Goal: Task Accomplishment & Management: Complete application form

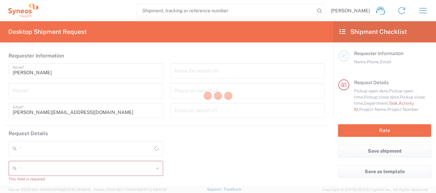
type input "4510"
type input "[GEOGRAPHIC_DATA]"
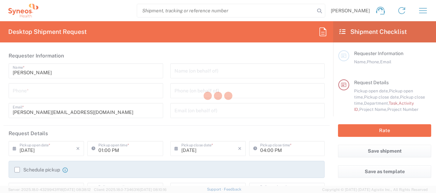
type input "Syneos Health Germany GMBH"
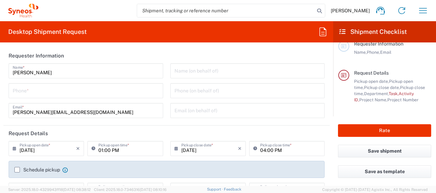
scroll to position [10, 0]
click at [40, 89] on input "tel" at bounding box center [86, 90] width 146 height 12
type input "01728392657"
type input "Other"
type input "4510"
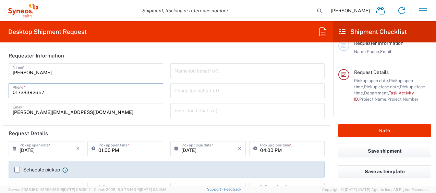
type input "4510 DEPARTMENTAL EXPENSE"
type input "01728392657"
type input "[PERSON_NAME]"
type input "[STREET_ADDRESS]"
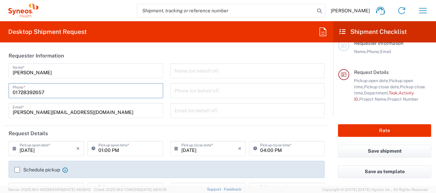
type input "[GEOGRAPHIC_DATA]"
type input "50825"
type input "[PERSON_NAME]"
type input "[PHONE_NUMBER]"
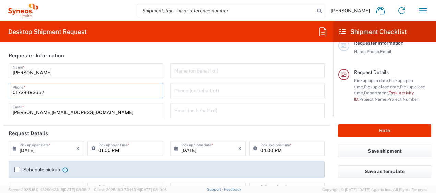
type input "[EMAIL_ADDRESS][DOMAIN_NAME]"
type input "DE213090249"
type input "Medium Box"
type input "1"
type input "33.02"
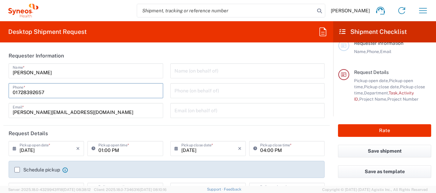
type input "29.21"
type input "6.35"
type input "cm"
type input "3"
type input "kgs"
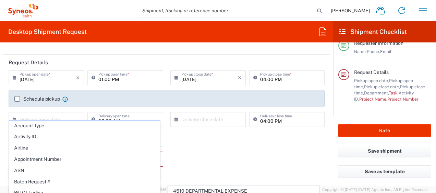
scroll to position [87, 0]
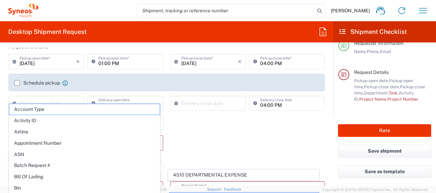
click at [1, 102] on form "Requester Information [PERSON_NAME] Name * [PHONE_NUMBER] Phone * [PERSON_NAME]…" at bounding box center [166, 117] width 333 height 138
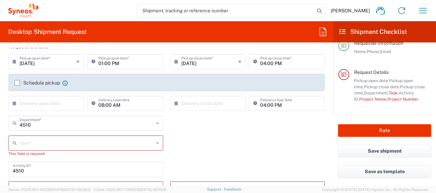
click at [18, 83] on label "Schedule pickup" at bounding box center [37, 82] width 46 height 5
click at [17, 83] on input "Schedule pickup" at bounding box center [17, 83] width 0 height 0
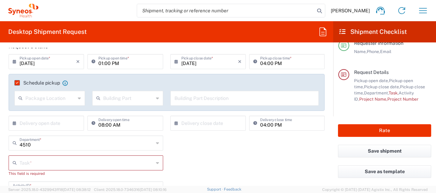
click at [106, 62] on input "01:00 PM" at bounding box center [128, 61] width 60 height 12
click at [147, 62] on input "01:30 PM" at bounding box center [128, 61] width 60 height 12
type input "01:30 PM"
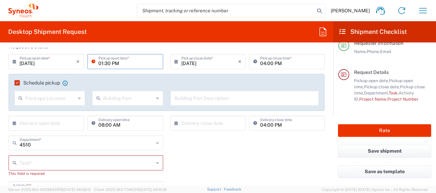
click at [1, 87] on form "Requester Information [PERSON_NAME] Name * [PHONE_NUMBER] Phone * [PERSON_NAME]…" at bounding box center [166, 117] width 333 height 138
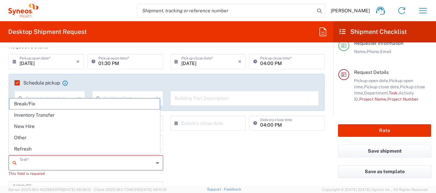
click at [27, 165] on input "text" at bounding box center [87, 163] width 134 height 12
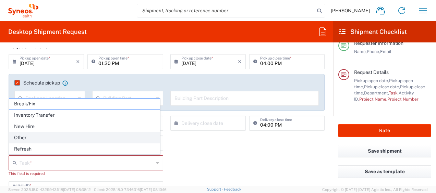
click at [22, 138] on span "Other" at bounding box center [84, 138] width 151 height 11
type input "Other"
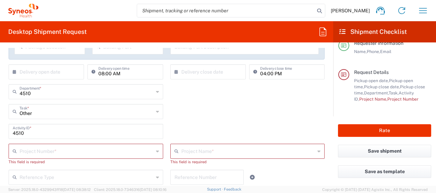
scroll to position [151, 0]
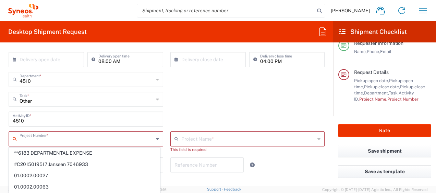
type input "p"
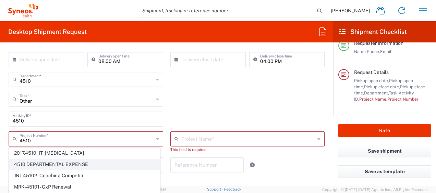
click at [59, 162] on span "4510 DEPARTMENTAL EXPENSE" at bounding box center [84, 165] width 151 height 11
type input "4510 DEPARTMENTAL EXPENSE"
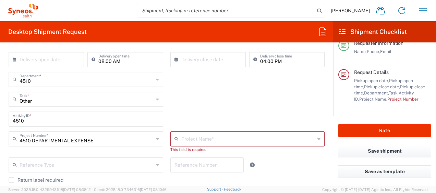
type input "4510 DEPARTMENTAL EXPENSE"
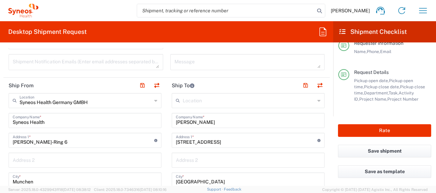
scroll to position [300, 0]
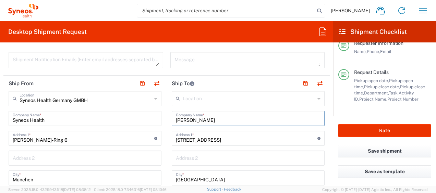
drag, startPoint x: 211, startPoint y: 120, endPoint x: 162, endPoint y: 119, distance: 49.4
paste input "[PERSON_NAME]"
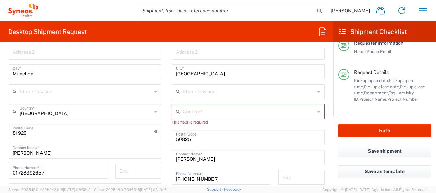
scroll to position [421, 0]
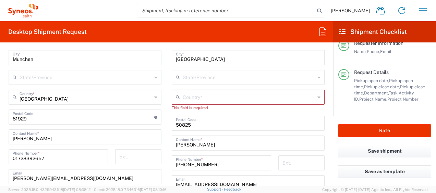
type input "[PERSON_NAME]"
click at [184, 103] on div "Country *" at bounding box center [248, 97] width 153 height 15
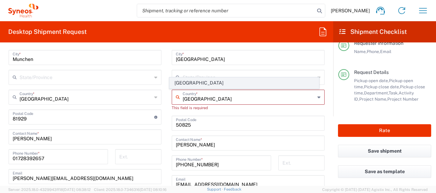
click at [184, 82] on span "[GEOGRAPHIC_DATA]" at bounding box center [244, 83] width 149 height 11
type input "[GEOGRAPHIC_DATA]"
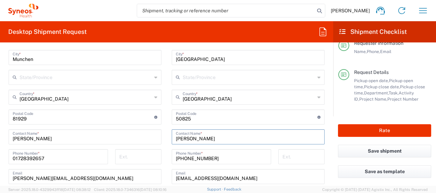
drag, startPoint x: 212, startPoint y: 141, endPoint x: 143, endPoint y: 140, distance: 68.3
click at [143, 140] on div "Ship From Syneos Health [GEOGRAPHIC_DATA] GMBH Location Syneos Health [GEOGRAPH…" at bounding box center [166, 118] width 327 height 326
paste input "[PERSON_NAME]"
type input "[PERSON_NAME]"
click at [0, 158] on html "[PERSON_NAME] Home Shipment estimator Shipment tracking Desktop shipment reques…" at bounding box center [218, 96] width 436 height 193
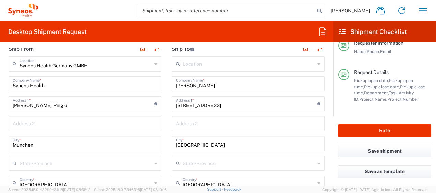
scroll to position [315, 0]
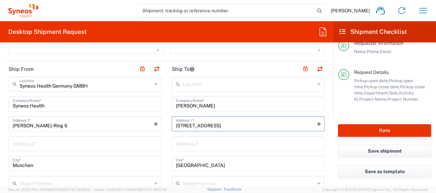
drag, startPoint x: 224, startPoint y: 125, endPoint x: 142, endPoint y: 129, distance: 82.1
paste input "[STREET_ADDRESS]"
type input "[STREET_ADDRESS]"
drag, startPoint x: 390, startPoint y: 114, endPoint x: 155, endPoint y: 177, distance: 243.4
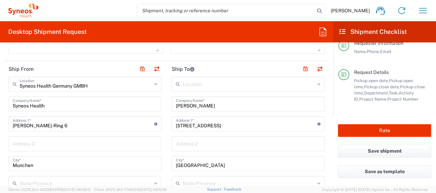
click at [390, 114] on div "Request Details Pickup open date, Pickup open time, Pickup close date, Pickup c…" at bounding box center [385, 93] width 93 height 48
click at [183, 164] on input "[GEOGRAPHIC_DATA]" at bounding box center [248, 163] width 145 height 12
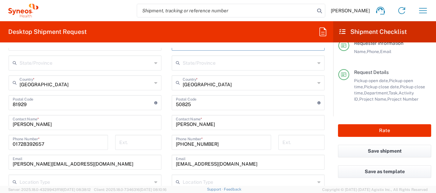
scroll to position [438, 0]
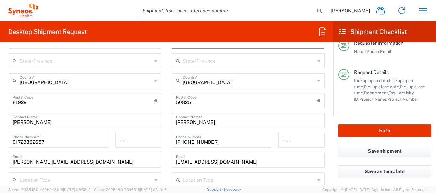
type input "[GEOGRAPHIC_DATA]"
click at [182, 102] on input "undefined" at bounding box center [247, 100] width 142 height 12
type input "10709"
click at [174, 46] on div "Desktop Shipment Request Requester Information [PERSON_NAME] Name * [PHONE_NUMB…" at bounding box center [166, 103] width 333 height 165
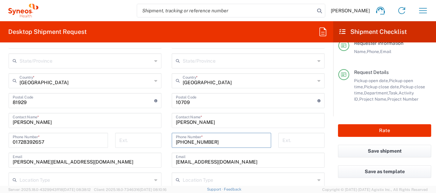
drag, startPoint x: 218, startPoint y: 141, endPoint x: 169, endPoint y: 134, distance: 48.8
click at [172, 134] on div "[PHONE_NUMBER] Phone Number *" at bounding box center [221, 140] width 99 height 15
paste input "2020 85298"
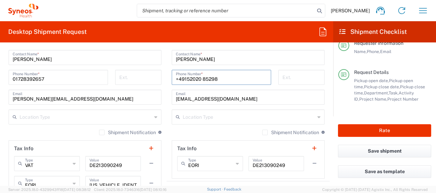
scroll to position [503, 0]
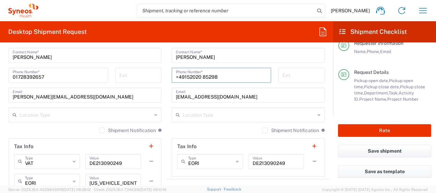
type input "+49152020 85298"
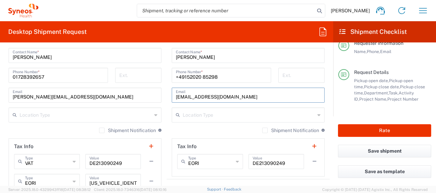
drag, startPoint x: 238, startPoint y: 94, endPoint x: 136, endPoint y: 104, distance: 102.7
click at [136, 104] on div "Ship From Syneos Health [GEOGRAPHIC_DATA] GMBH Location Syneos Health [GEOGRAPH…" at bounding box center [166, 36] width 327 height 326
paste input "[PERSON_NAME][EMAIL_ADDRESS][PERSON_NAME][DOMAIN_NAME]"
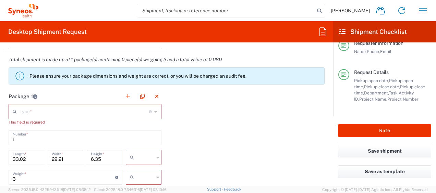
scroll to position [661, 0]
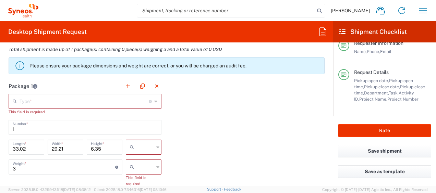
type input "[PERSON_NAME][EMAIL_ADDRESS][PERSON_NAME][DOMAIN_NAME]"
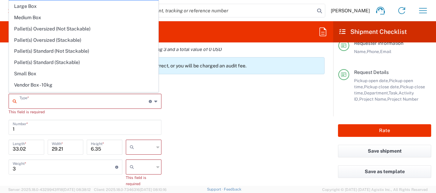
click at [24, 104] on input "text" at bounding box center [84, 101] width 129 height 12
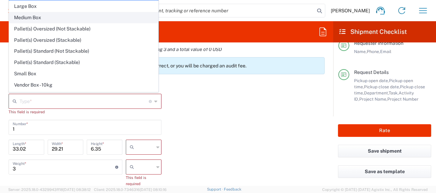
click at [30, 14] on span "Medium Box" at bounding box center [83, 17] width 149 height 11
type input "Medium Box"
type input "13"
type input "11.5"
type input "2.5"
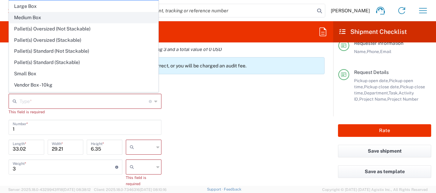
type input "in"
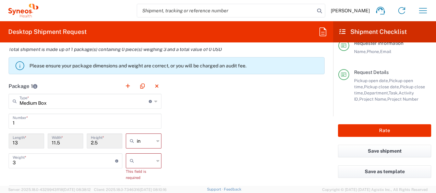
click at [157, 141] on icon at bounding box center [157, 141] width 3 height 11
click at [133, 166] on span "cm" at bounding box center [142, 166] width 34 height 11
type input "33.02"
type input "29.21"
type input "6.35"
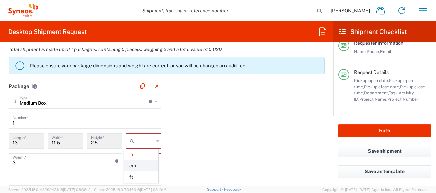
type input "cm"
click at [19, 163] on input "3" at bounding box center [64, 161] width 103 height 12
type input "2.5"
click at [156, 160] on icon at bounding box center [157, 161] width 3 height 11
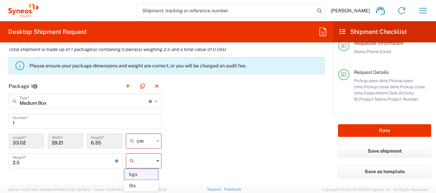
click at [134, 176] on span "kgs" at bounding box center [142, 174] width 34 height 11
type input "kgs"
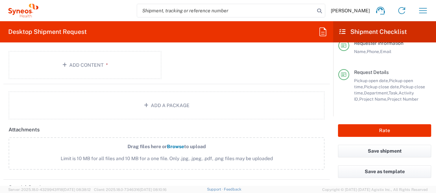
scroll to position [808, 0]
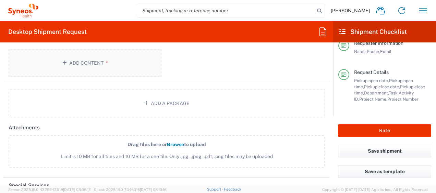
click at [69, 59] on button "Add Content *" at bounding box center [85, 63] width 153 height 28
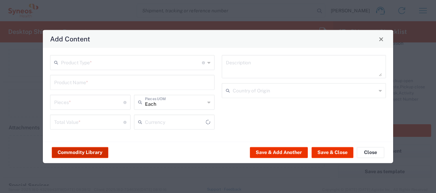
type input "US Dollar"
click at [77, 152] on button "Commodity Library" at bounding box center [80, 152] width 57 height 11
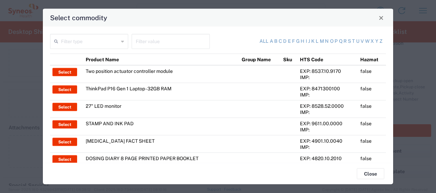
click at [132, 44] on div "Filter value" at bounding box center [171, 41] width 78 height 15
click at [140, 44] on input "thikpad" at bounding box center [171, 41] width 70 height 12
type input "thinkpad"
click at [68, 45] on input "text" at bounding box center [90, 41] width 58 height 12
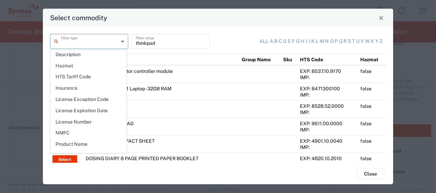
scroll to position [81, 0]
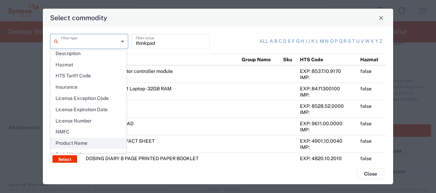
click at [74, 139] on span "Product Name" at bounding box center [88, 143] width 75 height 11
type input "Product Name"
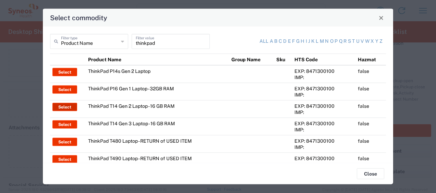
click at [60, 105] on button "Select" at bounding box center [64, 107] width 25 height 8
type input "ThinkPad T14 Gen 2 Laptop - 16 GB RAM"
type input "1"
type textarea "Intel Core i7-1156G7 vProÂ® Processor - 14"- 16 GB RAM - 512 GB SSD"
type input "[GEOGRAPHIC_DATA]"
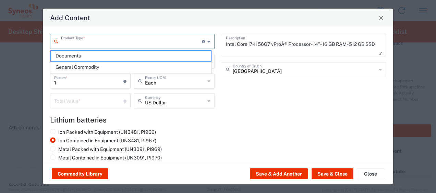
click at [73, 46] on input "text" at bounding box center [131, 41] width 141 height 12
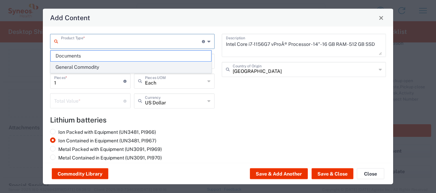
click at [72, 67] on span "General Commodity" at bounding box center [131, 67] width 161 height 11
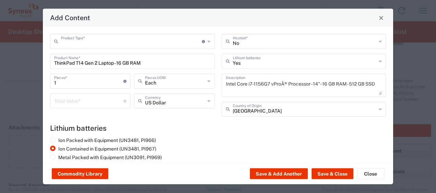
type input "General Commodity"
click at [58, 104] on input "number" at bounding box center [88, 101] width 69 height 12
type input "600"
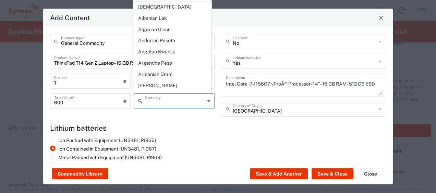
click at [147, 104] on input "text" at bounding box center [175, 101] width 60 height 12
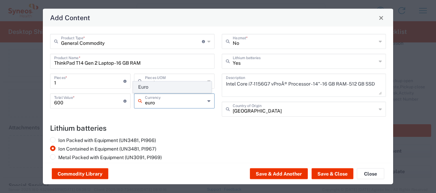
click at [141, 86] on span "Euro" at bounding box center [172, 87] width 78 height 11
type input "Euro"
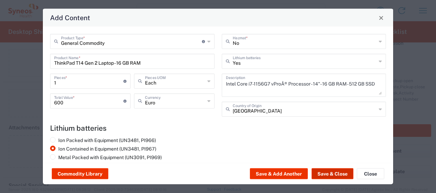
click at [331, 175] on button "Save & Close" at bounding box center [333, 174] width 42 height 11
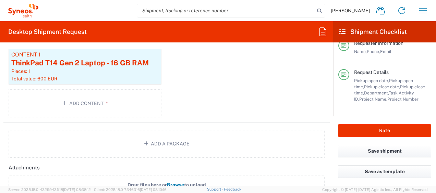
scroll to position [847, 0]
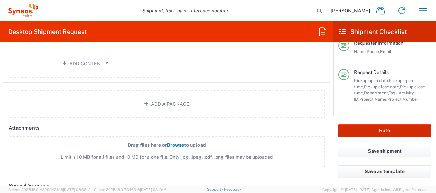
click at [388, 129] on button "Rate" at bounding box center [384, 131] width 93 height 13
type input "4510 DEPARTMENTAL EXPENSE"
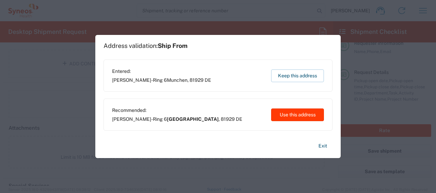
click at [287, 115] on button "Use this address" at bounding box center [297, 115] width 53 height 13
type input "[GEOGRAPHIC_DATA]"
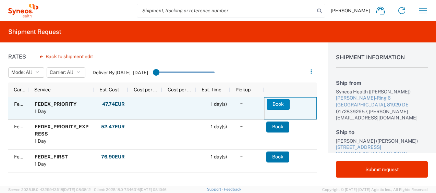
click at [279, 103] on button "Book" at bounding box center [278, 104] width 23 height 11
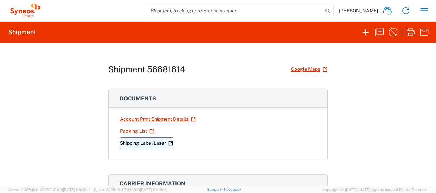
click at [148, 143] on link "Shipping Label Laser" at bounding box center [147, 144] width 54 height 12
